Goal: Task Accomplishment & Management: Manage account settings

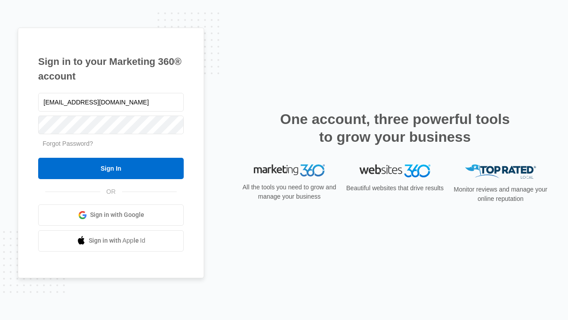
type input "[EMAIL_ADDRESS][DOMAIN_NAME]"
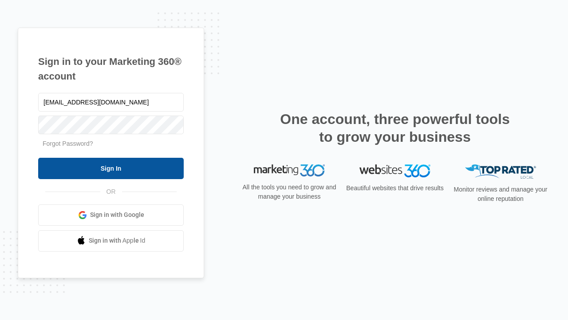
click at [111, 168] on input "Sign In" at bounding box center [111, 168] width 146 height 21
